Goal: Task Accomplishment & Management: Manage account settings

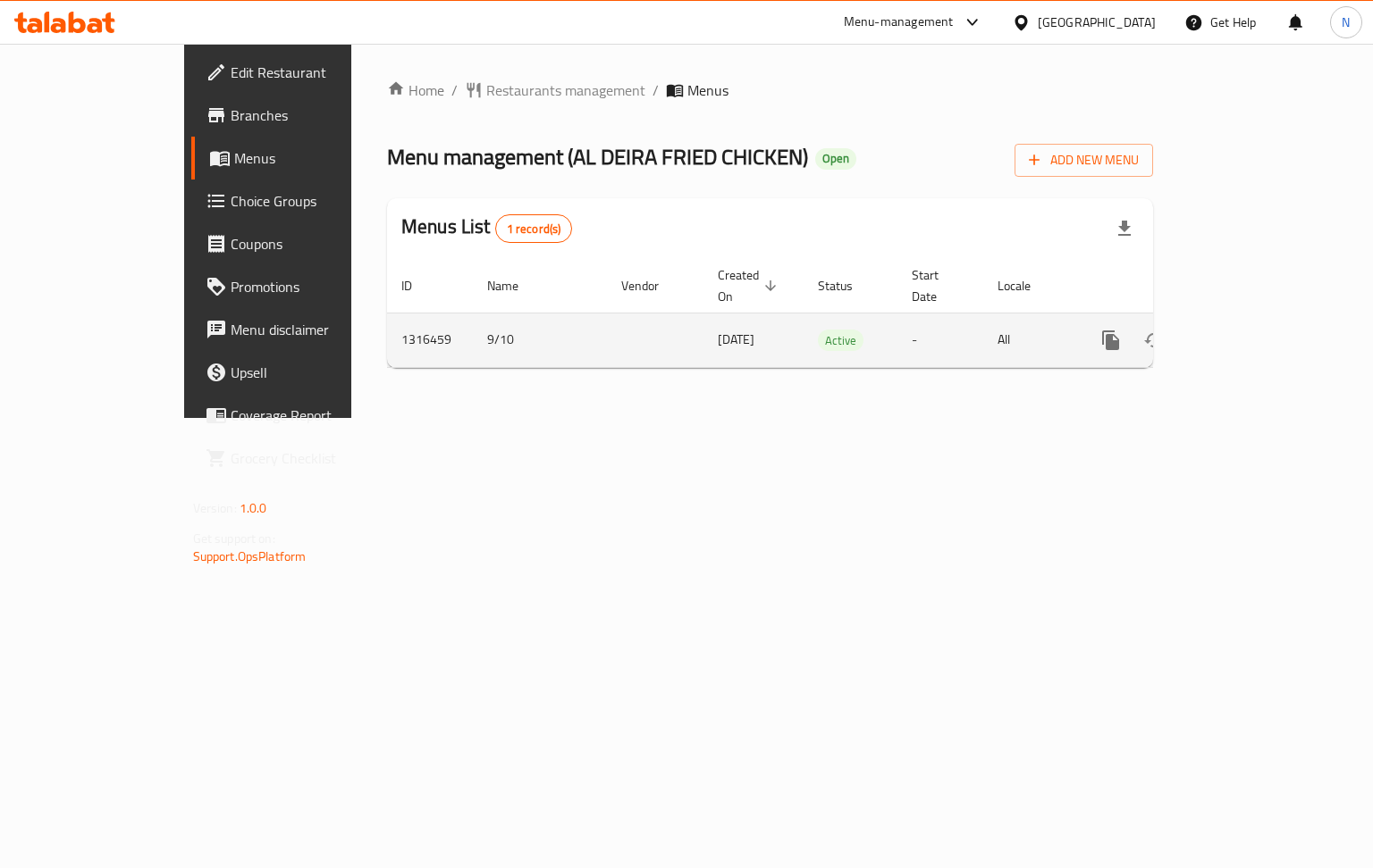
click at [1248, 332] on icon "enhanced table" at bounding box center [1239, 340] width 16 height 16
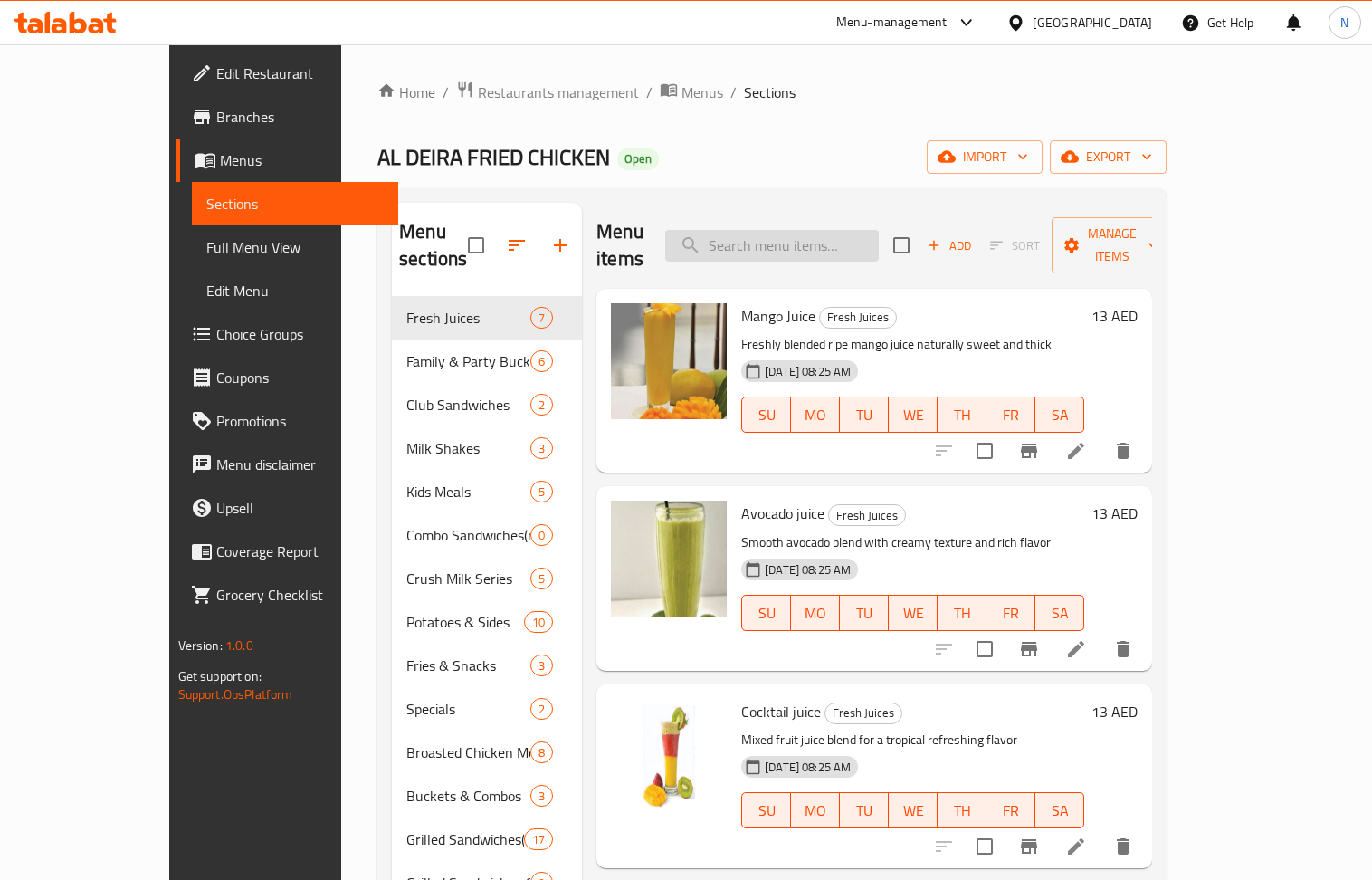
paste input "Deira Meal"
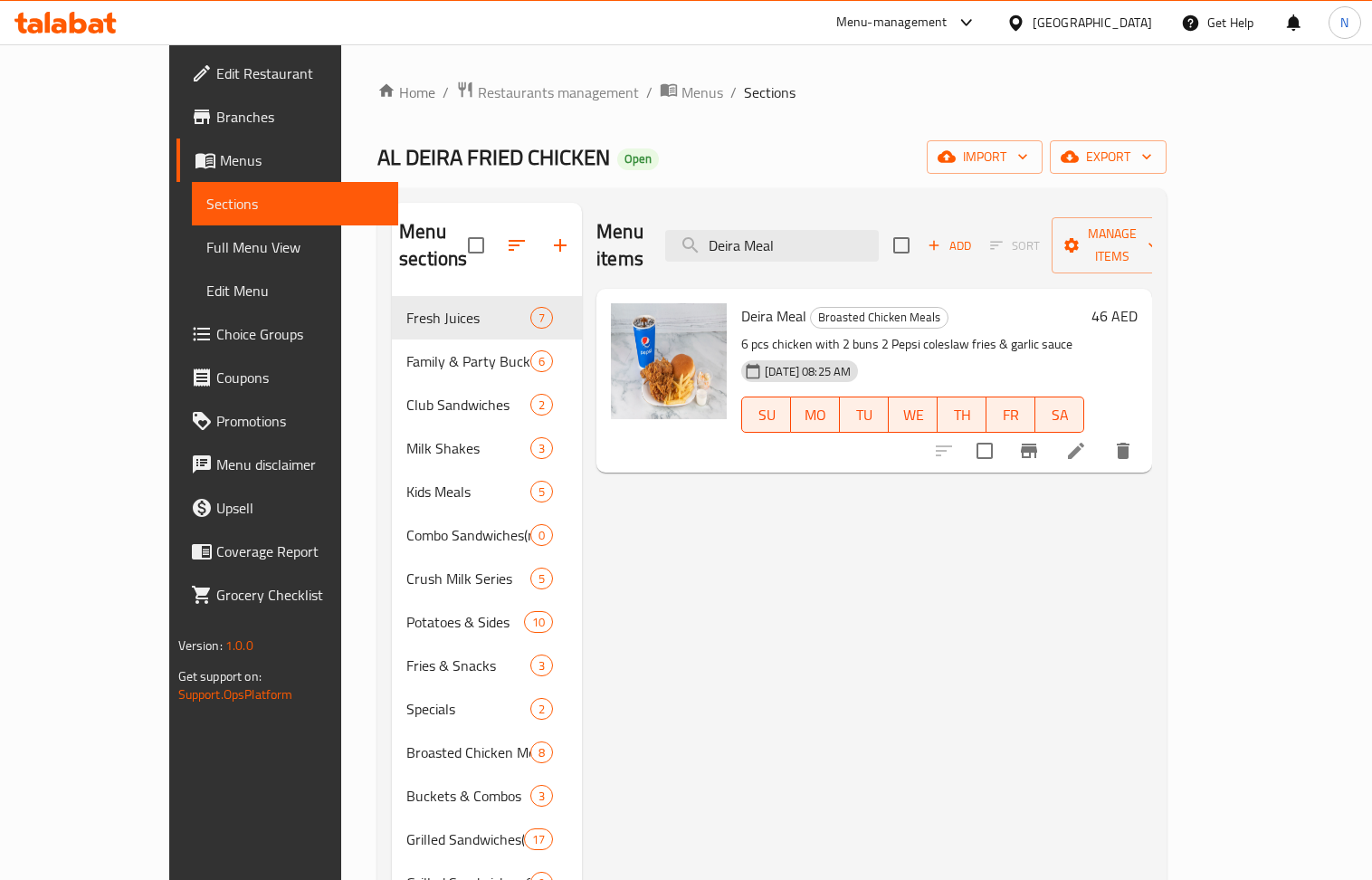
type input "Deira Meal"
click at [1087, 440] on icon at bounding box center [1076, 451] width 21 height 21
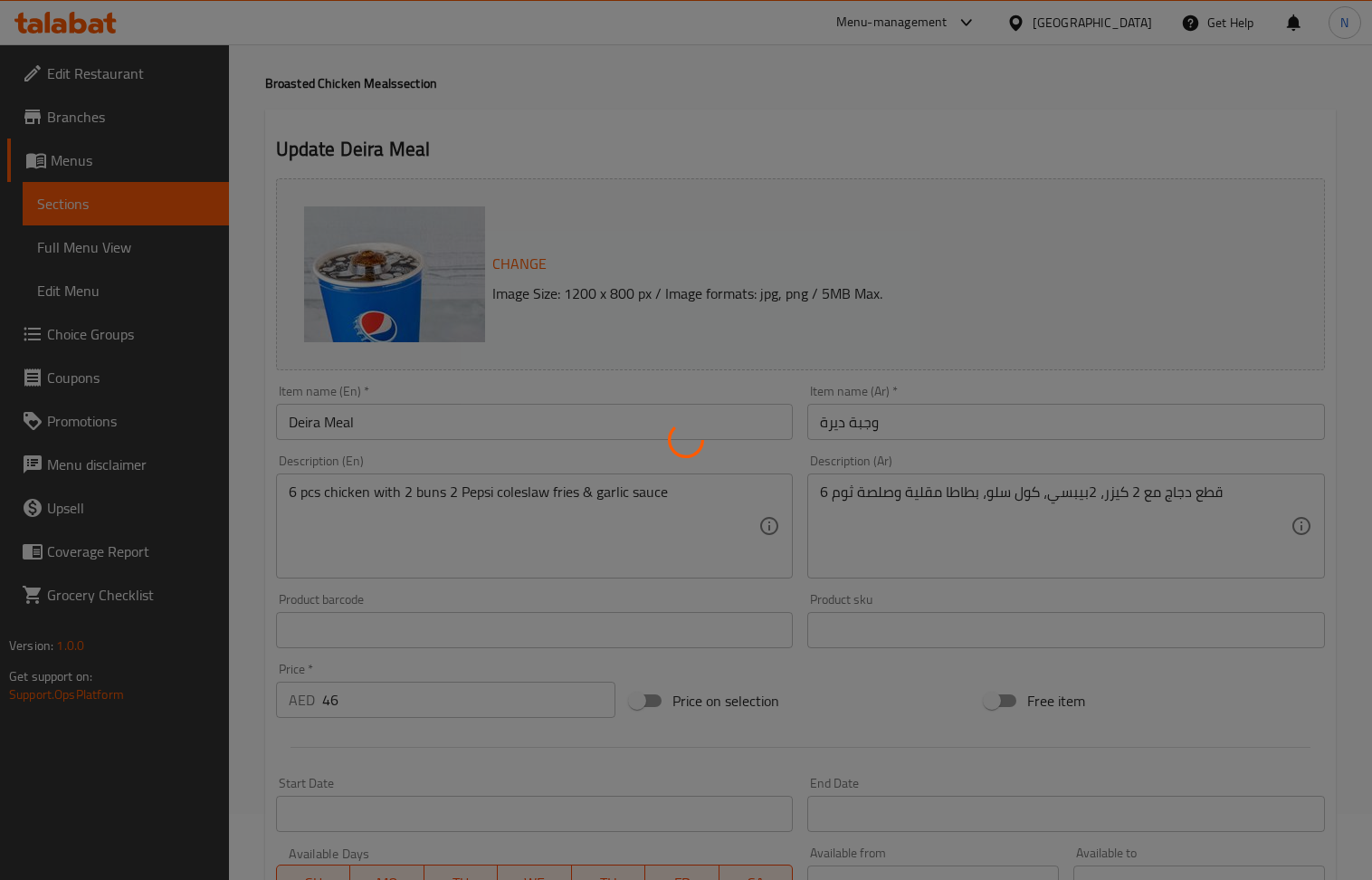
scroll to position [48, 0]
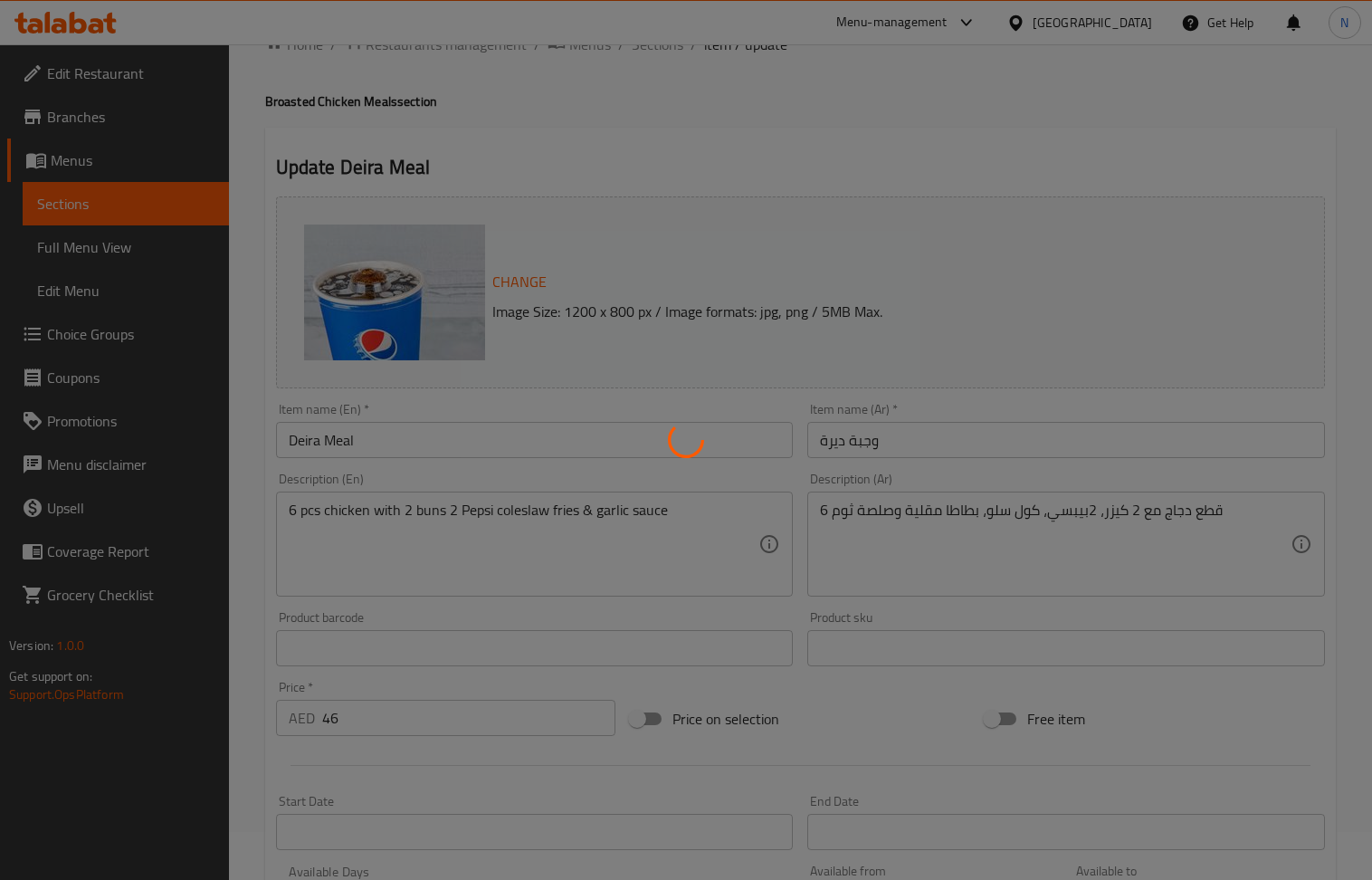
type input "إضافات"
type input "0"
type input "1"
type input "اختيارك من المشروبات الغازية"
type input "1"
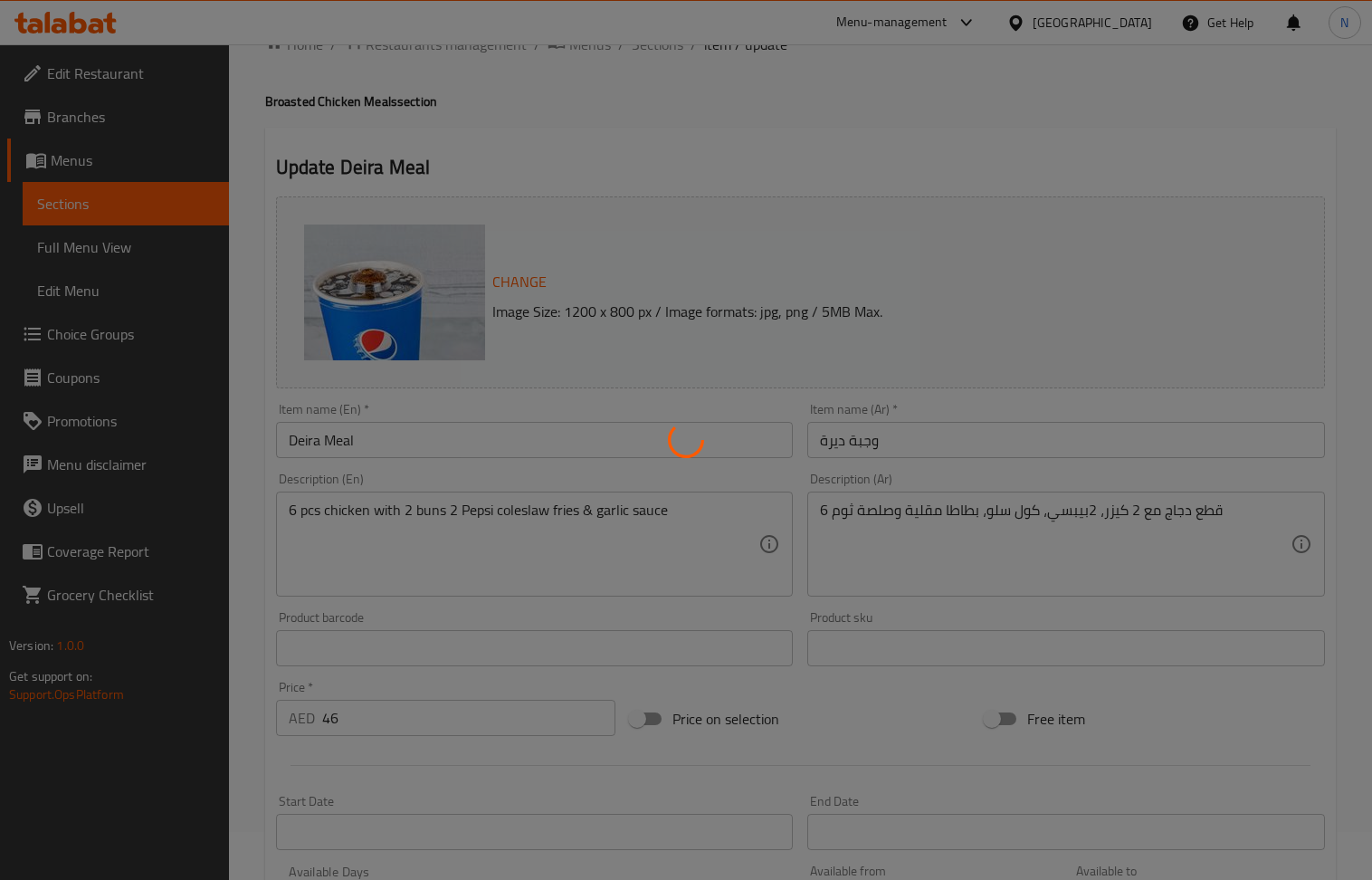
type input "1"
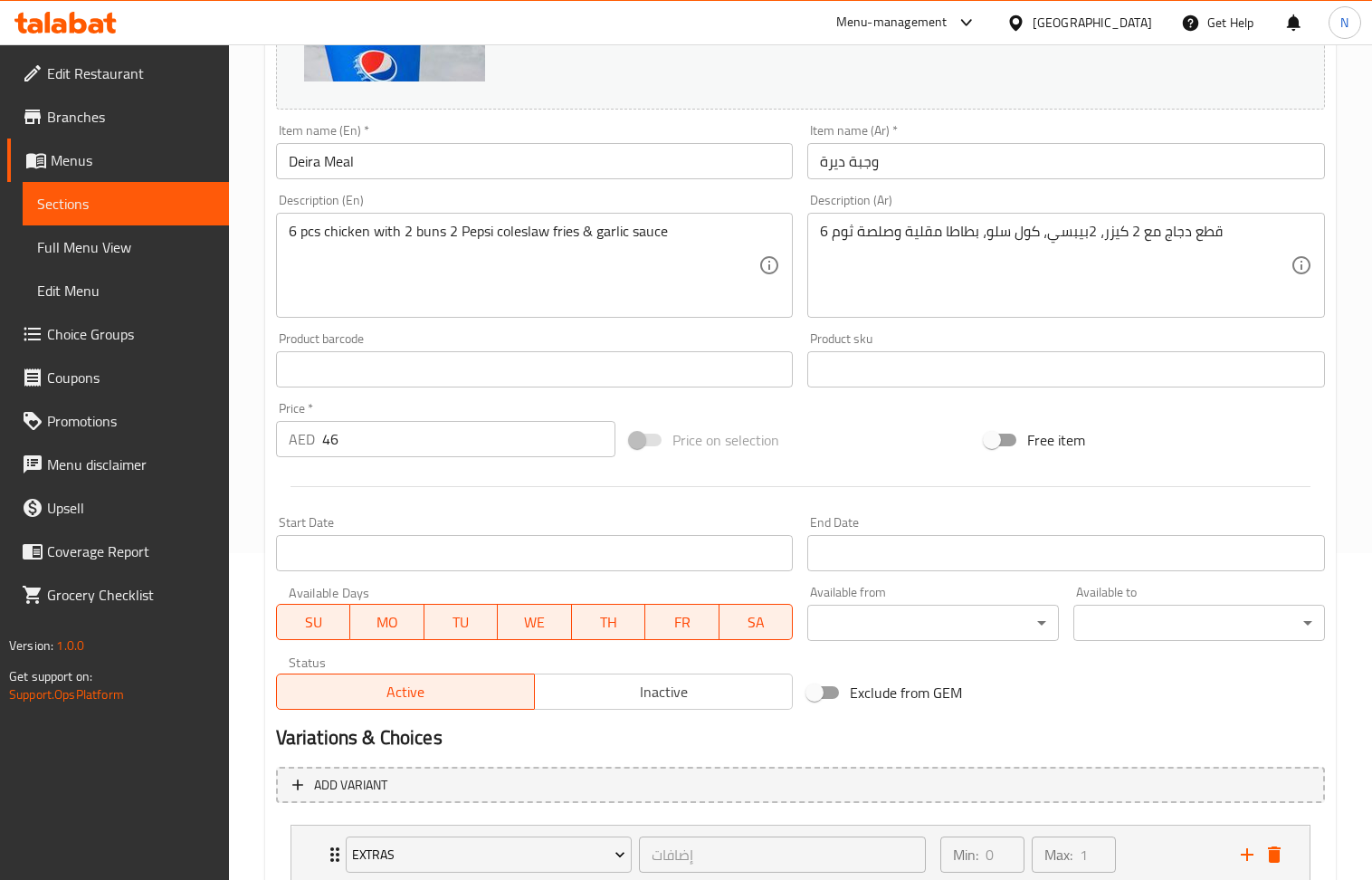
scroll to position [533, 0]
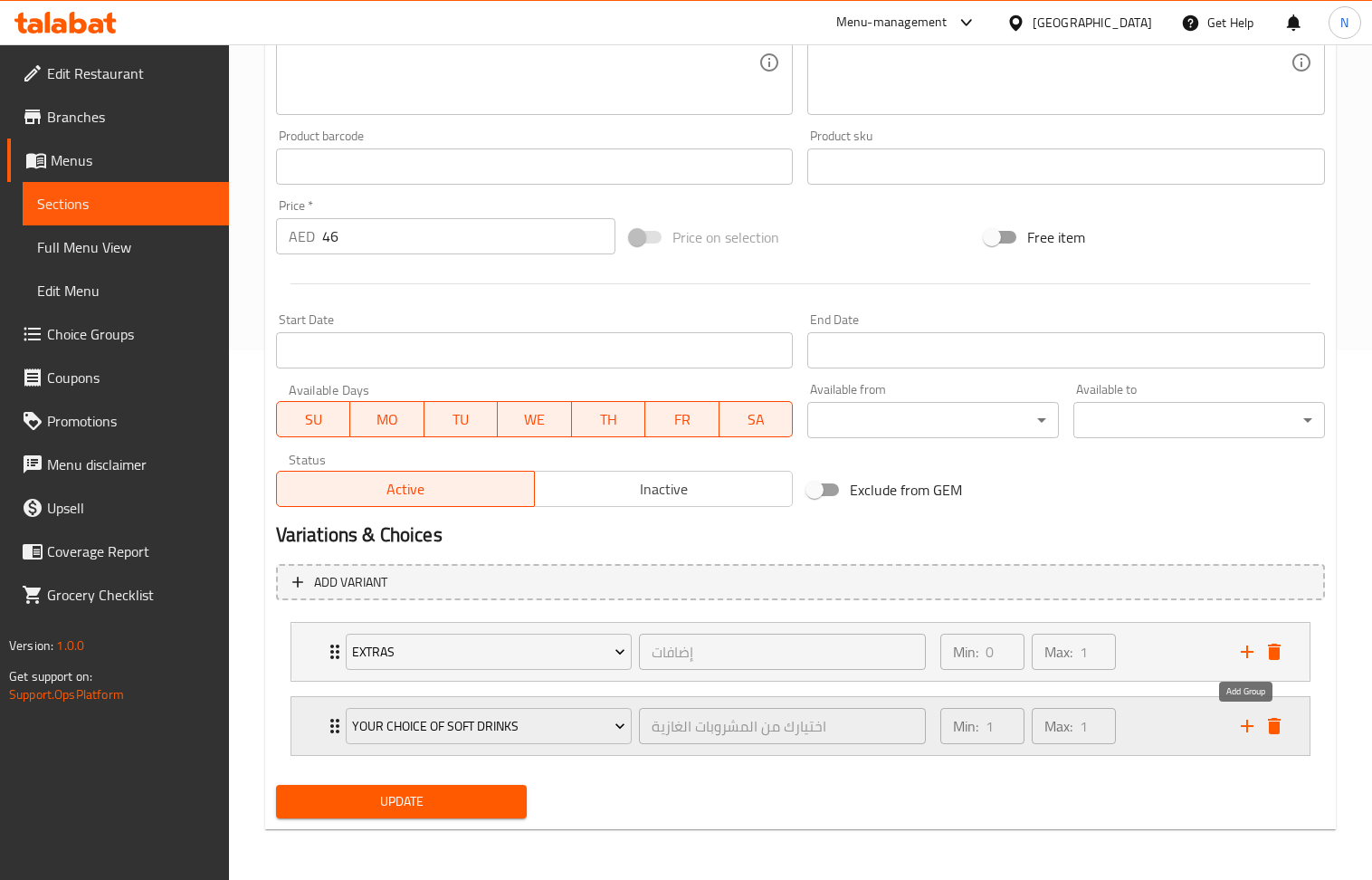
click at [1246, 725] on icon "add" at bounding box center [1247, 726] width 13 height 13
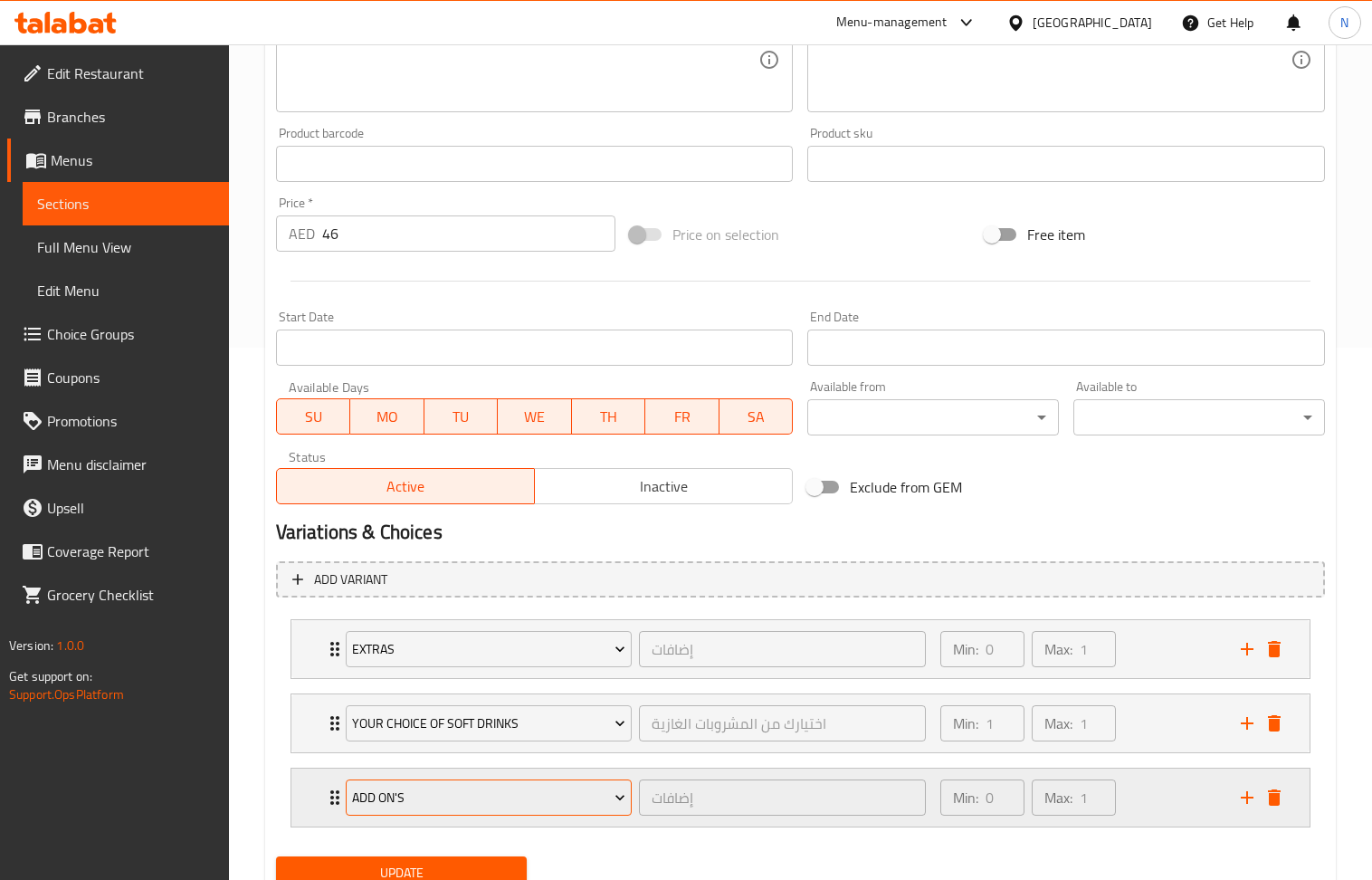
click at [547, 809] on span "Add On's" at bounding box center [489, 798] width 273 height 22
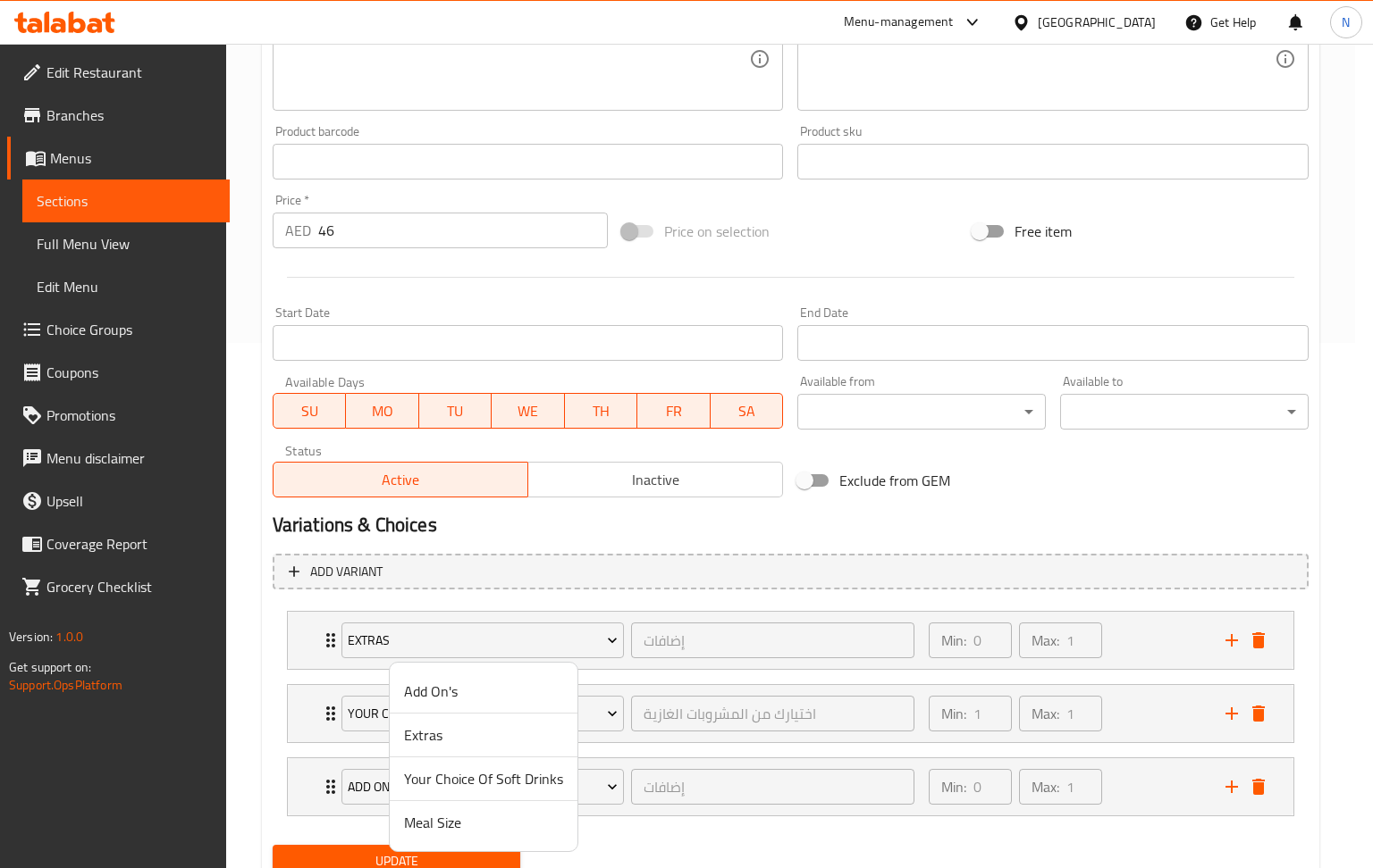
click at [533, 782] on span "Your Choice Of Soft Drinks" at bounding box center [483, 779] width 159 height 21
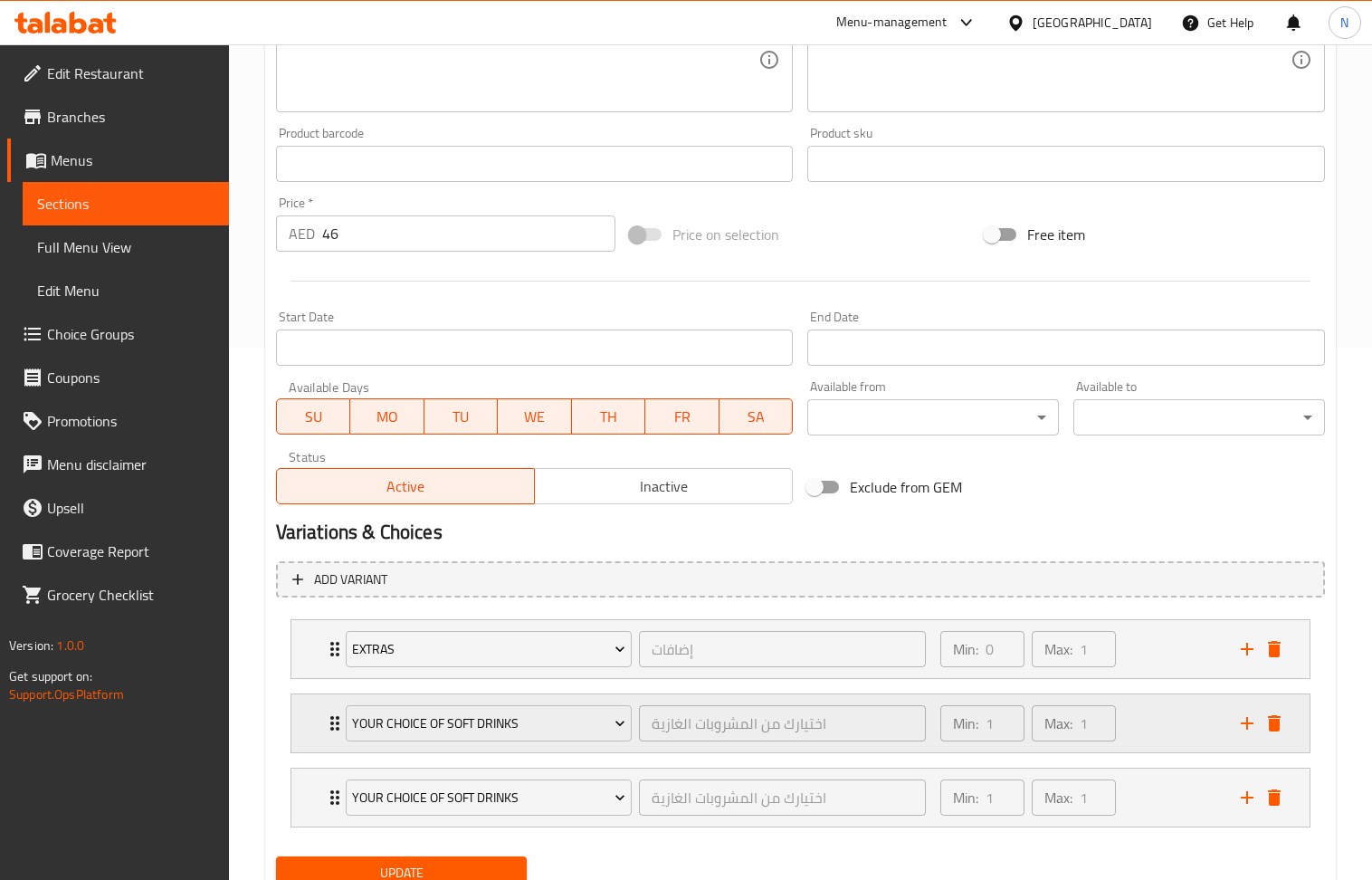
click at [1184, 726] on div "Min: 1 ​ Max: 1 ​" at bounding box center [1079, 723] width 300 height 58
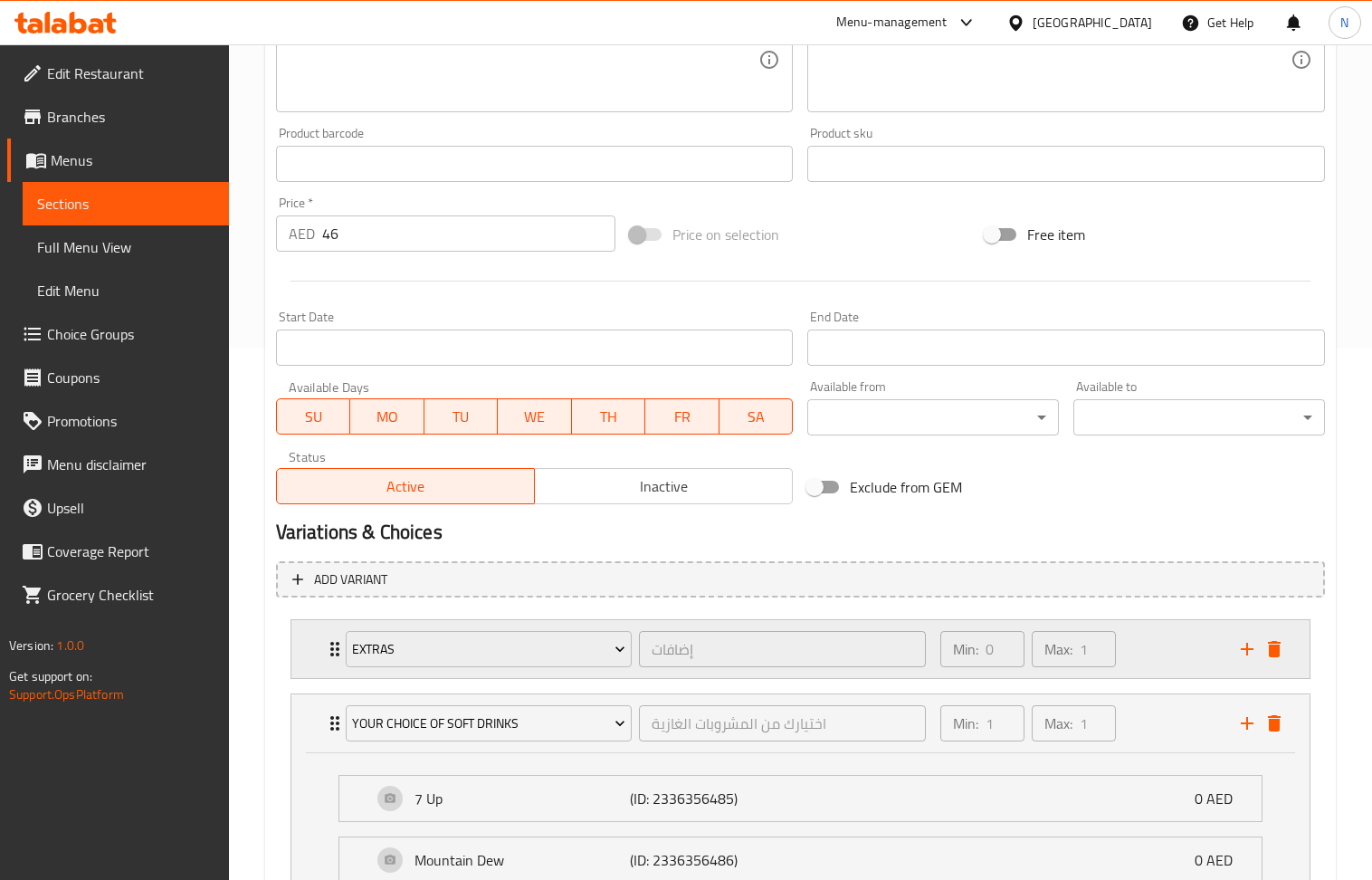
click at [1160, 675] on div "Min: 0 ​ Max: 1 ​" at bounding box center [1079, 649] width 300 height 58
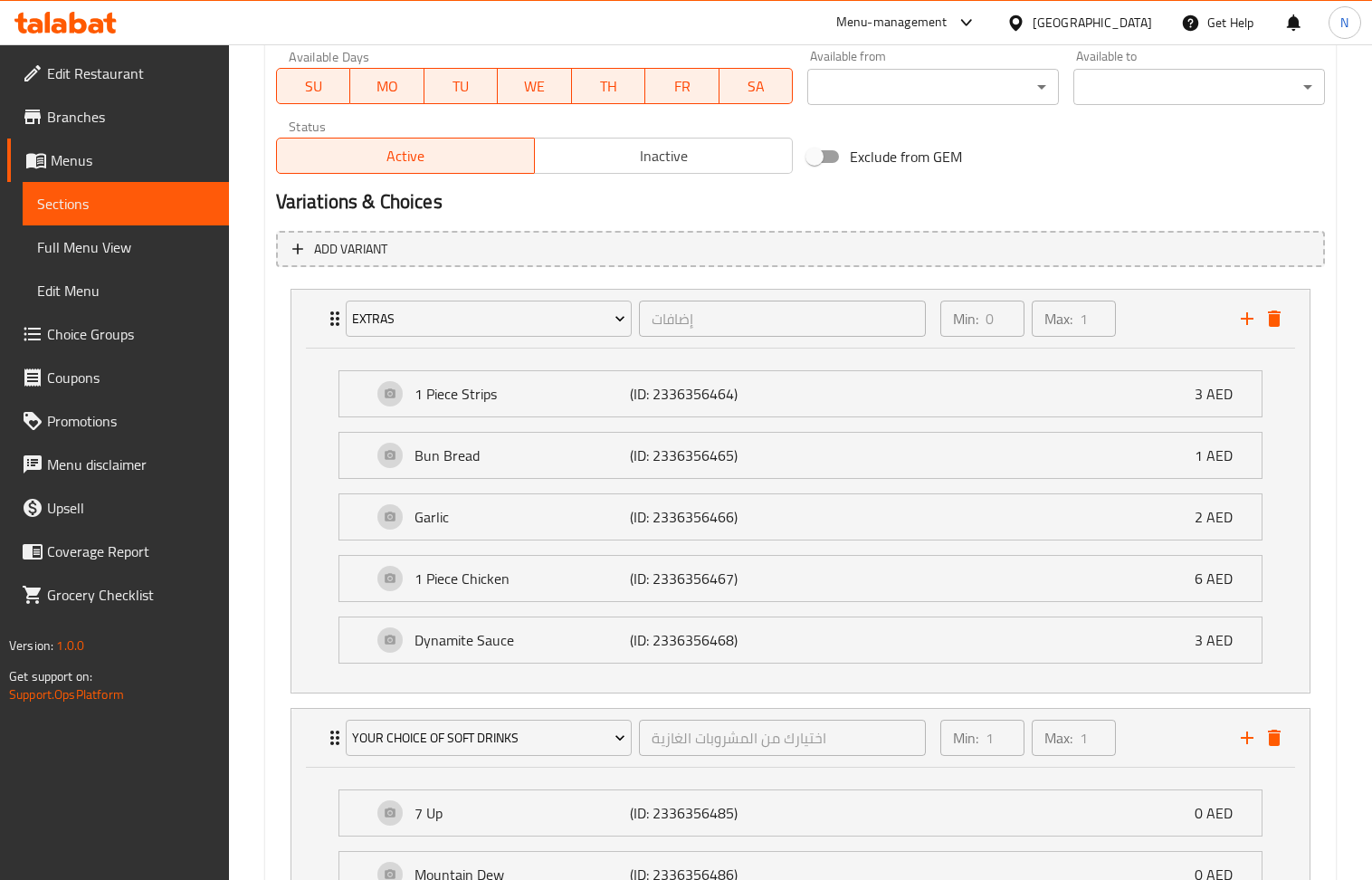
scroll to position [1180, 0]
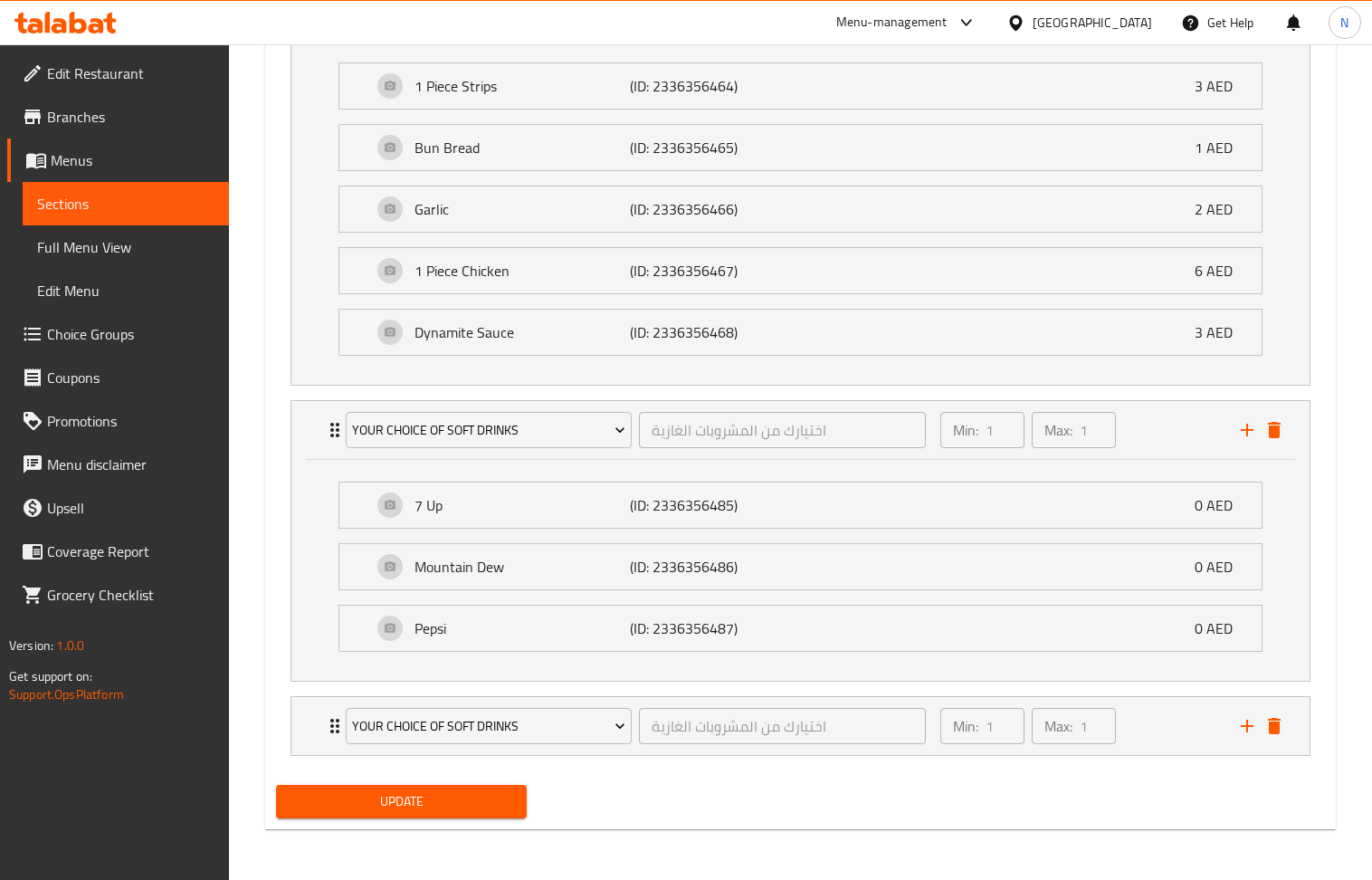
click at [355, 793] on span "Update" at bounding box center [402, 801] width 222 height 22
